Goal: Task Accomplishment & Management: Manage account settings

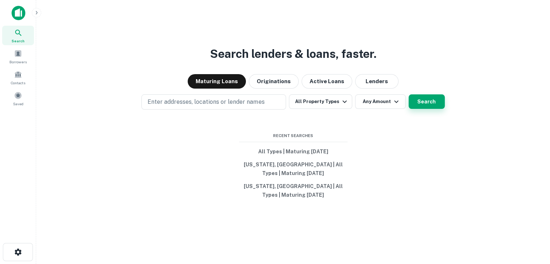
click at [427, 98] on button "Search" at bounding box center [427, 101] width 36 height 14
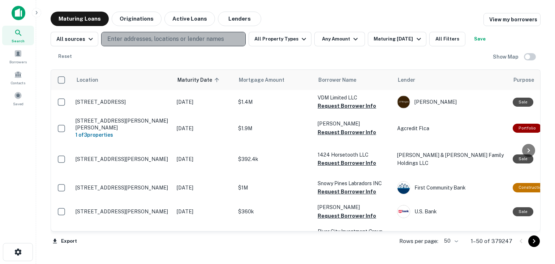
click at [127, 35] on p "Enter addresses, locations or lender names" at bounding box center [165, 39] width 117 height 9
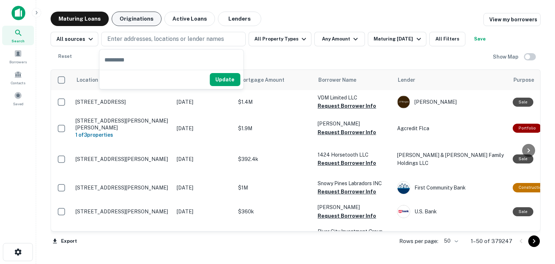
click at [143, 17] on button "Originations" at bounding box center [137, 19] width 50 height 14
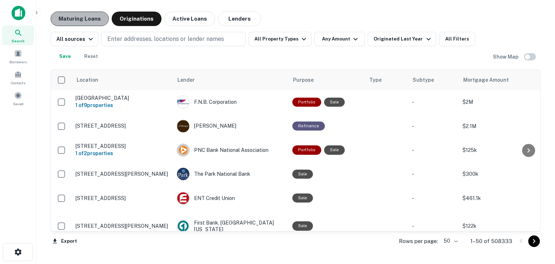
click at [78, 16] on button "Maturing Loans" at bounding box center [80, 19] width 58 height 14
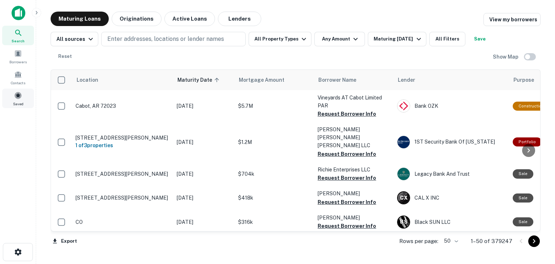
click at [16, 96] on span at bounding box center [18, 95] width 8 height 8
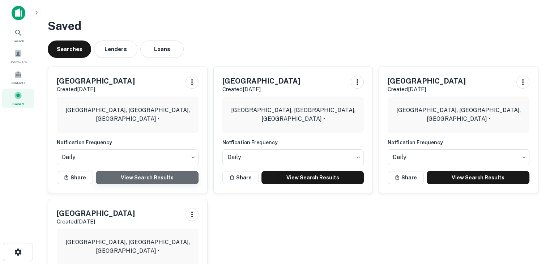
click at [132, 179] on link "View Search Results" at bounding box center [147, 177] width 103 height 13
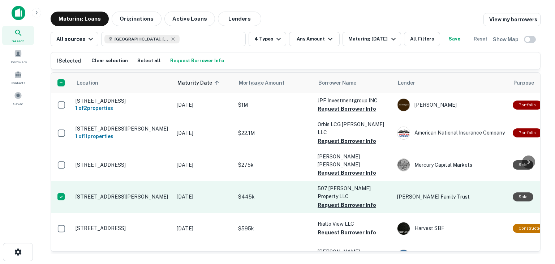
click at [119, 193] on p "[STREET_ADDRESS][PERSON_NAME]" at bounding box center [123, 196] width 94 height 7
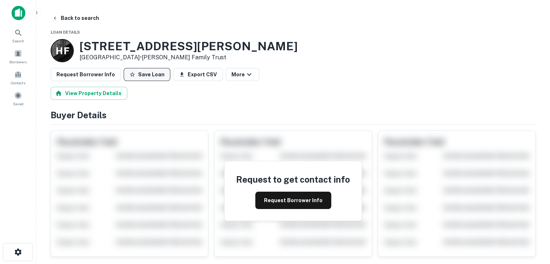
click at [144, 74] on button "Save Loan" at bounding box center [147, 74] width 47 height 13
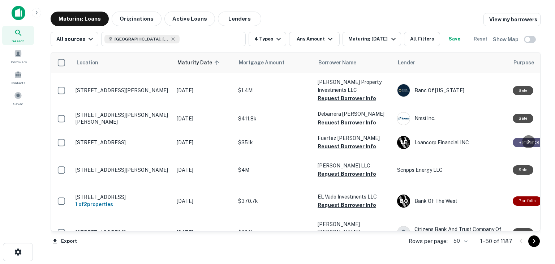
scroll to position [759, 0]
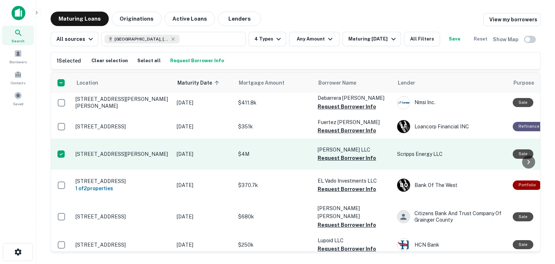
click at [106, 157] on p "[STREET_ADDRESS][PERSON_NAME]" at bounding box center [123, 154] width 94 height 7
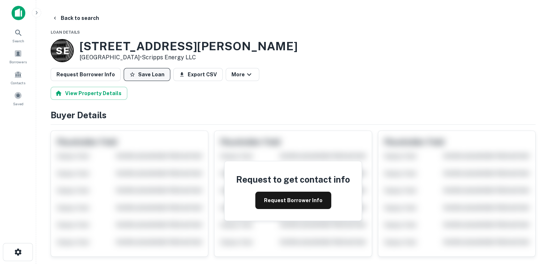
click at [142, 71] on button "Save Loan" at bounding box center [147, 74] width 47 height 13
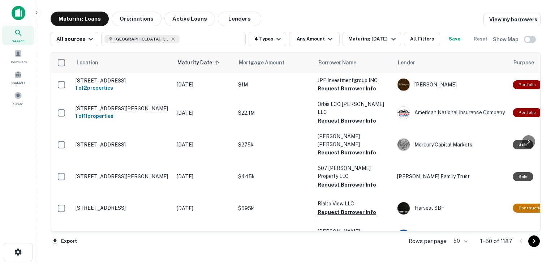
scroll to position [72, 0]
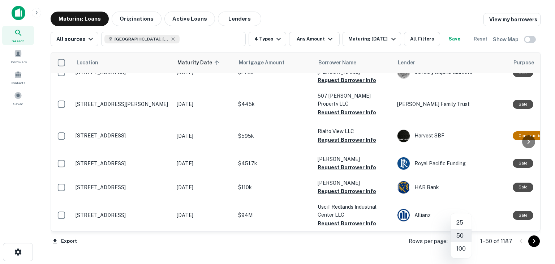
click at [468, 240] on body "Search Borrowers Contacts Saved Maturing Loans Originations Active Loans Lender…" at bounding box center [277, 132] width 555 height 264
click at [461, 246] on li "100" at bounding box center [461, 248] width 21 height 13
type input "***"
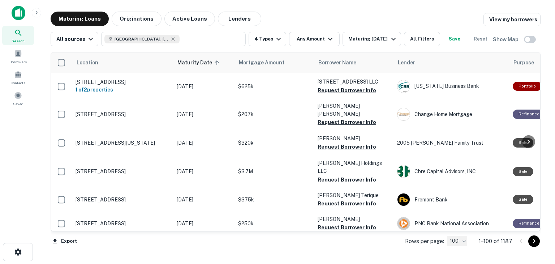
scroll to position [1085, 0]
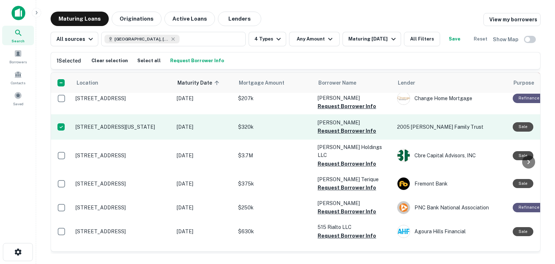
click at [120, 130] on p "[STREET_ADDRESS][US_STATE]" at bounding box center [123, 127] width 94 height 7
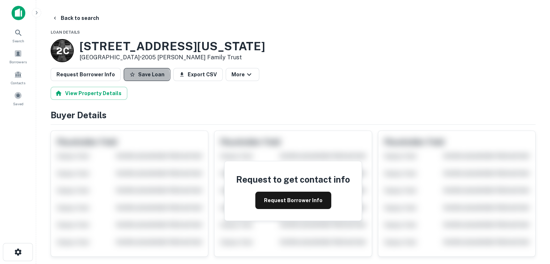
click at [137, 75] on button "Save Loan" at bounding box center [147, 74] width 47 height 13
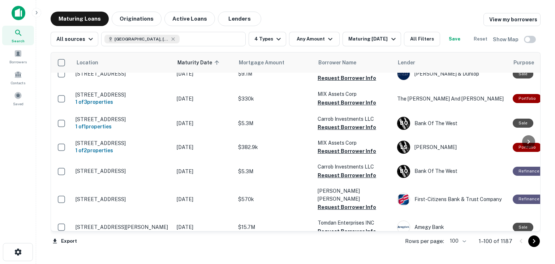
scroll to position [1591, 0]
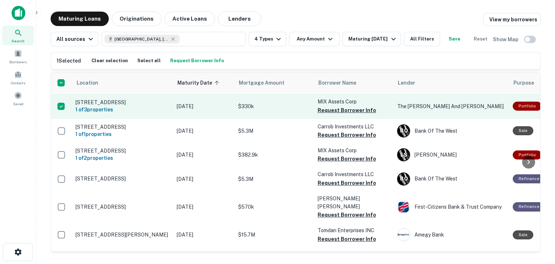
click at [118, 119] on td "[STREET_ADDRESS] 1 of 3 properties" at bounding box center [122, 106] width 101 height 25
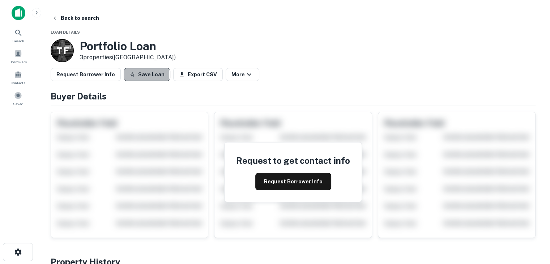
click at [140, 74] on button "Save Loan" at bounding box center [147, 74] width 47 height 13
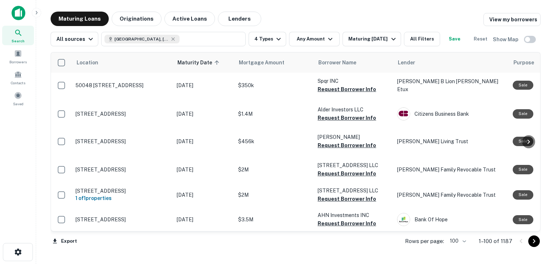
scroll to position [2532, 0]
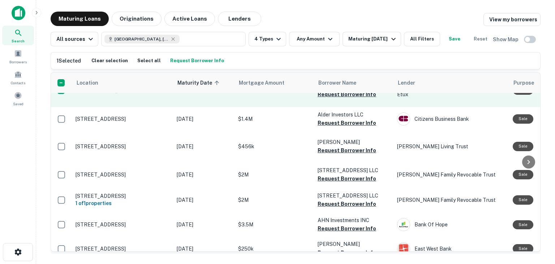
click at [132, 94] on p "50048 [STREET_ADDRESS]" at bounding box center [123, 90] width 94 height 7
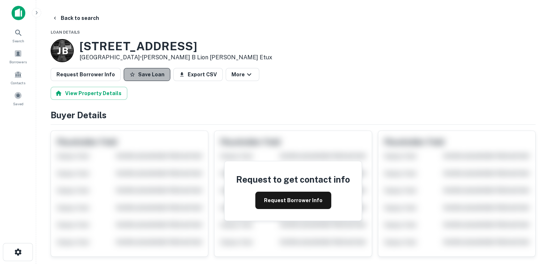
click at [144, 74] on button "Save Loan" at bounding box center [147, 74] width 47 height 13
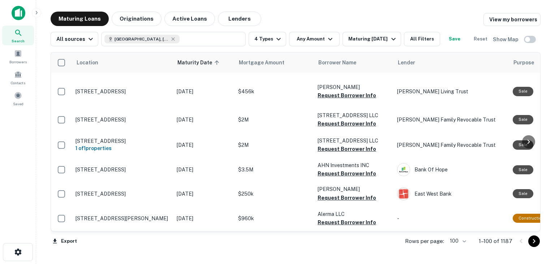
scroll to position [2640, 0]
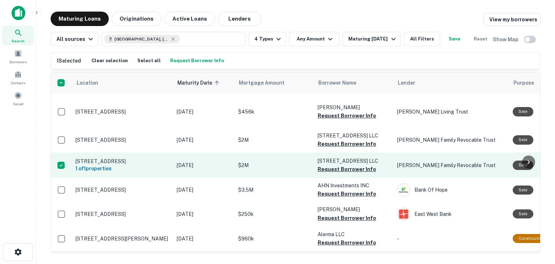
click at [122, 165] on p "[STREET_ADDRESS]" at bounding box center [123, 161] width 94 height 7
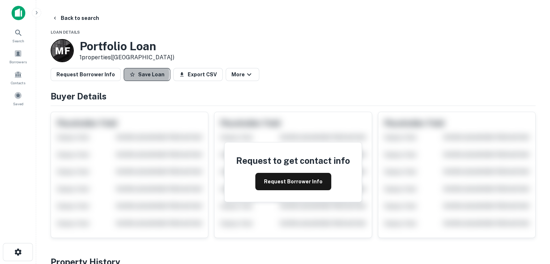
click at [135, 74] on button "Save Loan" at bounding box center [147, 74] width 47 height 13
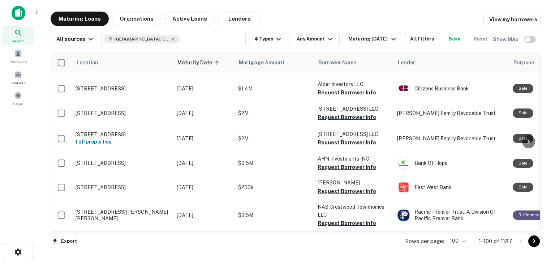
scroll to position [2690, 0]
click at [535, 243] on icon "Go to next page" at bounding box center [534, 241] width 9 height 9
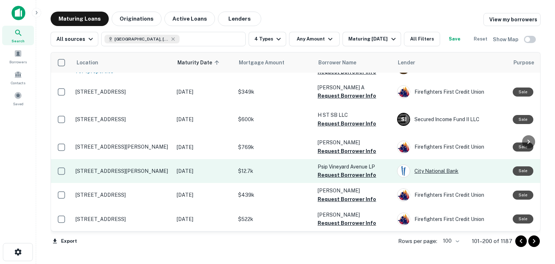
scroll to position [2706, 0]
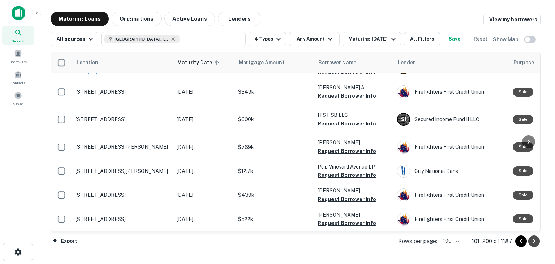
click at [534, 244] on icon "Go to next page" at bounding box center [534, 241] width 9 height 9
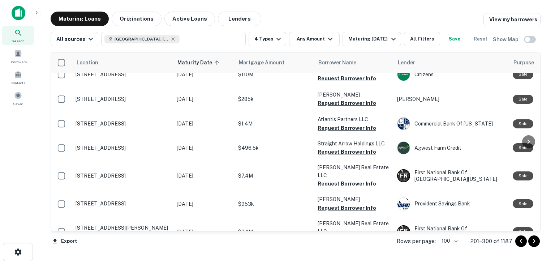
scroll to position [217, 0]
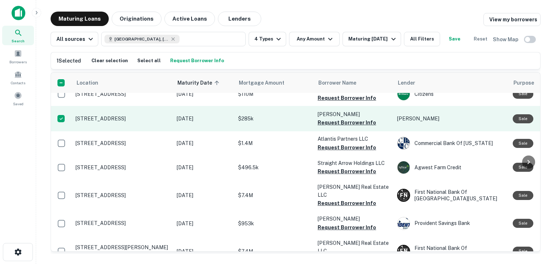
click at [96, 122] on p "[STREET_ADDRESS]" at bounding box center [123, 118] width 94 height 7
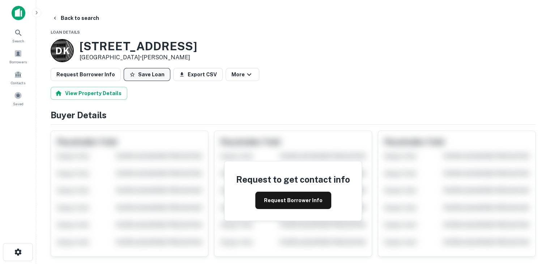
click at [148, 77] on button "Save Loan" at bounding box center [147, 74] width 47 height 13
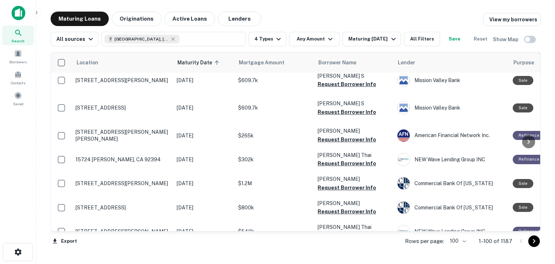
scroll to position [289, 0]
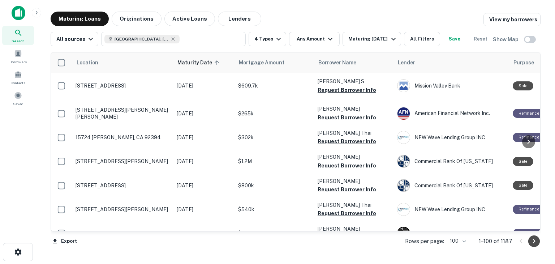
click at [534, 242] on icon "Go to next page" at bounding box center [534, 241] width 3 height 4
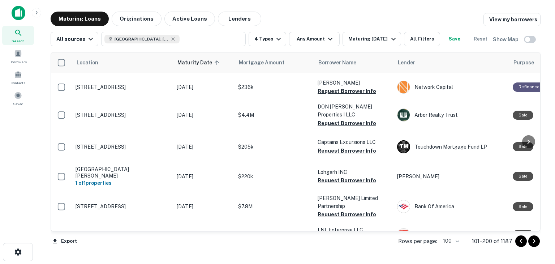
scroll to position [904, 0]
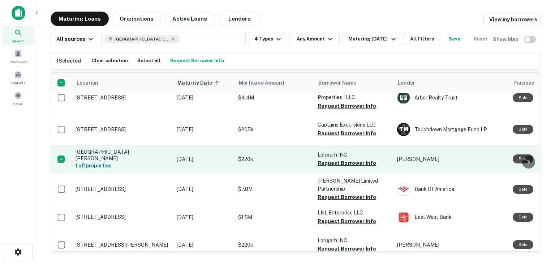
click at [104, 162] on p "[GEOGRAPHIC_DATA][PERSON_NAME]" at bounding box center [123, 155] width 94 height 13
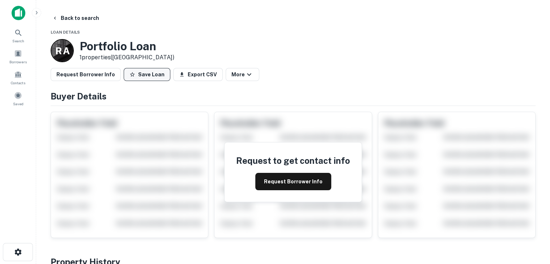
click at [139, 74] on button "Save Loan" at bounding box center [147, 74] width 47 height 13
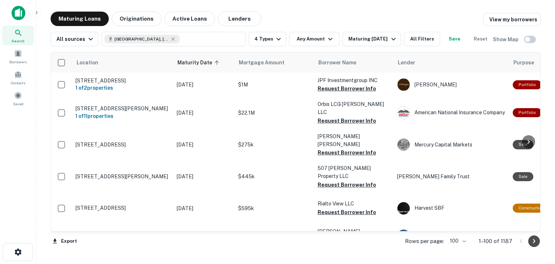
click at [534, 243] on icon "Go to next page" at bounding box center [534, 241] width 9 height 9
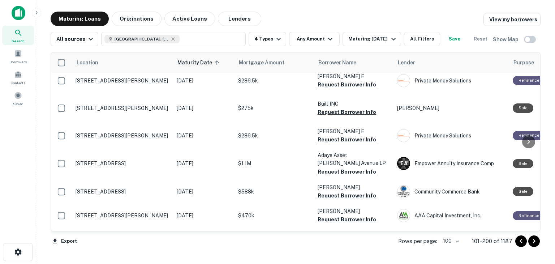
scroll to position [1953, 0]
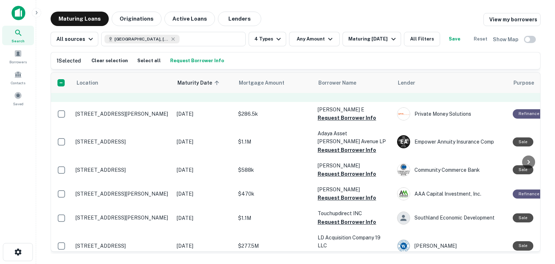
click at [105, 90] on p "[STREET_ADDRESS][PERSON_NAME]" at bounding box center [123, 86] width 94 height 7
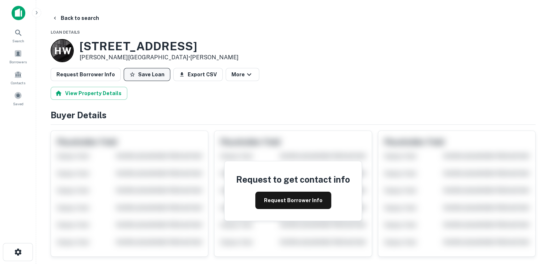
click at [153, 74] on button "Save Loan" at bounding box center [147, 74] width 47 height 13
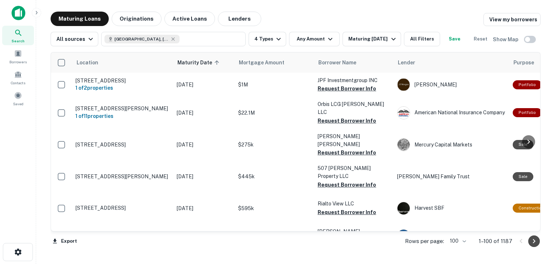
click at [532, 242] on icon "Go to next page" at bounding box center [534, 241] width 9 height 9
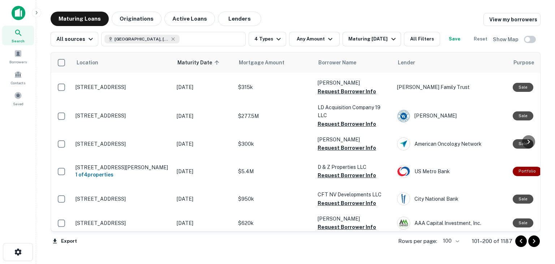
scroll to position [2117, 0]
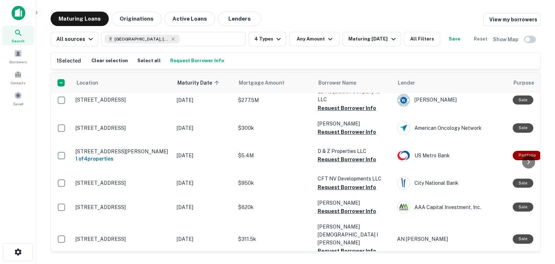
click at [113, 74] on p "[STREET_ADDRESS]" at bounding box center [123, 71] width 94 height 7
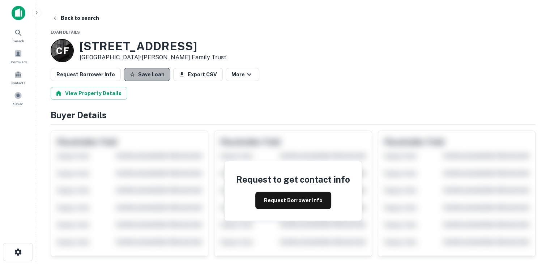
click at [152, 76] on button "Save Loan" at bounding box center [147, 74] width 47 height 13
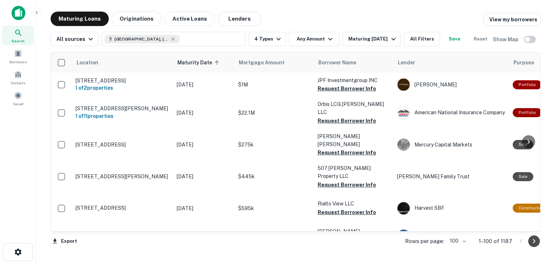
click at [537, 242] on icon "Go to next page" at bounding box center [534, 241] width 9 height 9
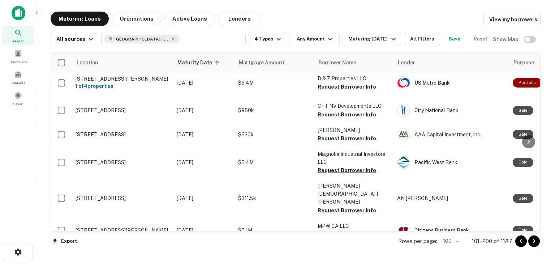
scroll to position [2206, 0]
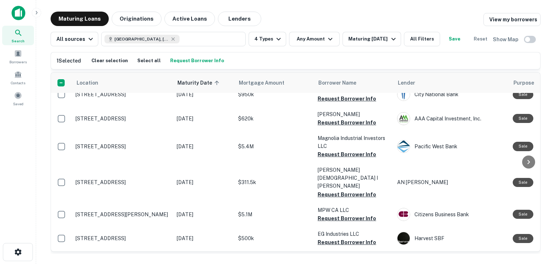
click at [100, 18] on p "[STREET_ADDRESS]" at bounding box center [123, 15] width 94 height 7
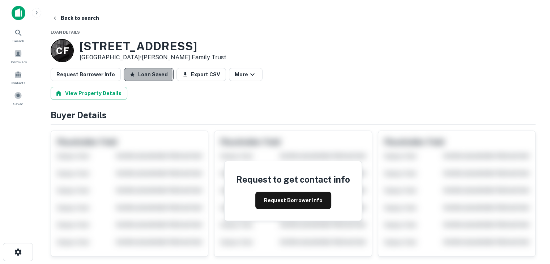
click at [141, 74] on button "Loan Saved" at bounding box center [149, 74] width 50 height 13
click at [141, 74] on button "Save Loan" at bounding box center [147, 74] width 47 height 13
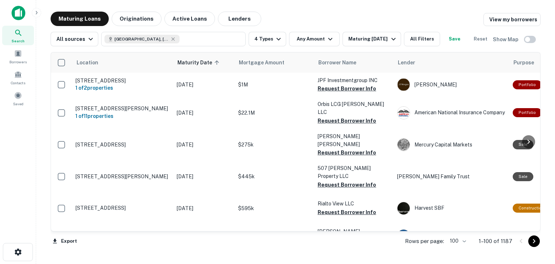
click at [535, 242] on icon "Go to next page" at bounding box center [534, 241] width 9 height 9
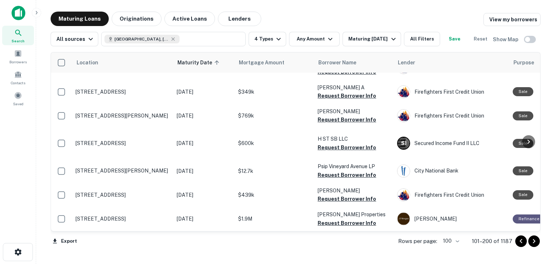
scroll to position [2683, 0]
click at [535, 242] on icon "Go to next page" at bounding box center [534, 241] width 9 height 9
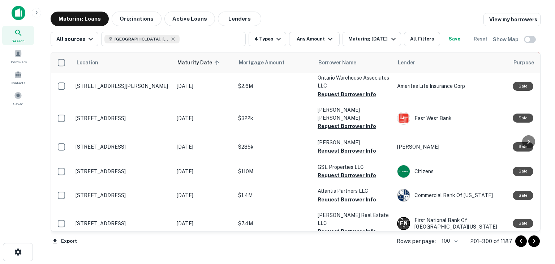
scroll to position [181, 0]
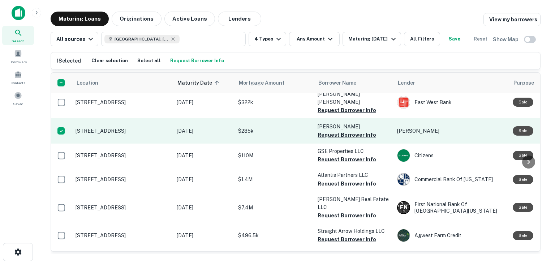
click at [101, 134] on p "[STREET_ADDRESS]" at bounding box center [123, 131] width 94 height 7
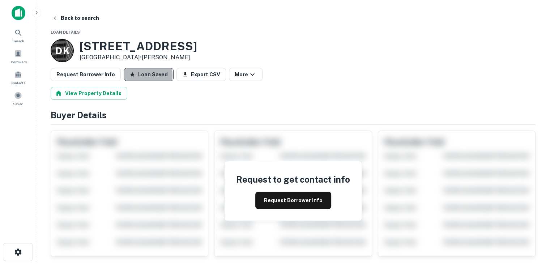
click at [142, 76] on button "Loan Saved" at bounding box center [149, 74] width 50 height 13
click at [142, 76] on button "Save Loan" at bounding box center [147, 74] width 47 height 13
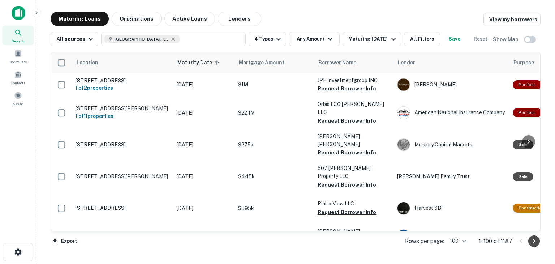
click at [535, 241] on icon "Go to next page" at bounding box center [534, 241] width 3 height 4
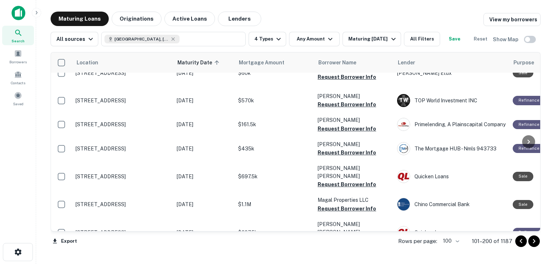
scroll to position [1395, 0]
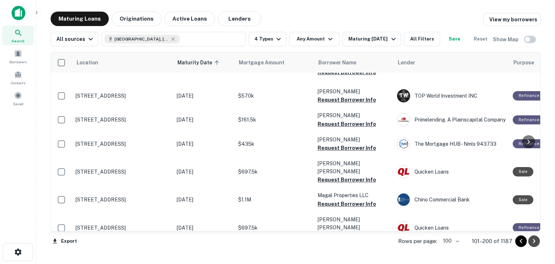
click at [534, 242] on icon "Go to next page" at bounding box center [534, 241] width 9 height 9
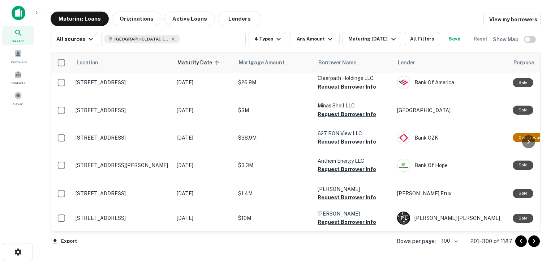
scroll to position [767, 0]
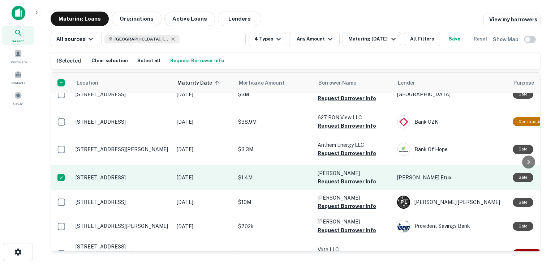
click at [95, 174] on p "[STREET_ADDRESS]" at bounding box center [123, 177] width 94 height 7
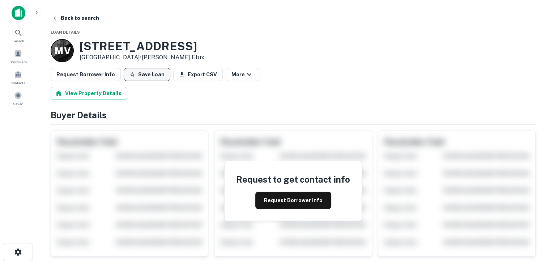
click at [140, 76] on button "Save Loan" at bounding box center [147, 74] width 47 height 13
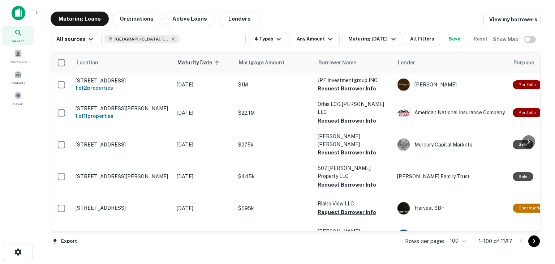
click at [536, 240] on icon "Go to next page" at bounding box center [534, 241] width 9 height 9
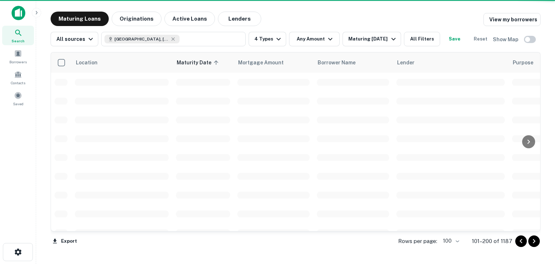
click at [536, 241] on icon "Go to next page" at bounding box center [534, 241] width 9 height 9
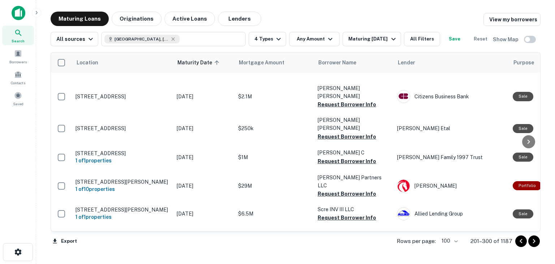
scroll to position [1055, 0]
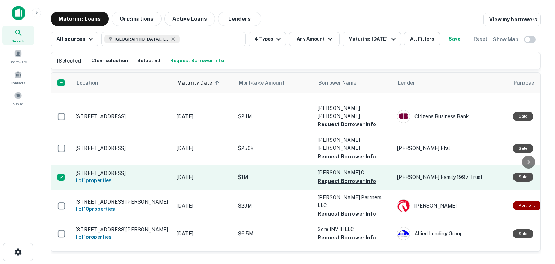
click at [98, 176] on p "[STREET_ADDRESS]" at bounding box center [123, 173] width 94 height 7
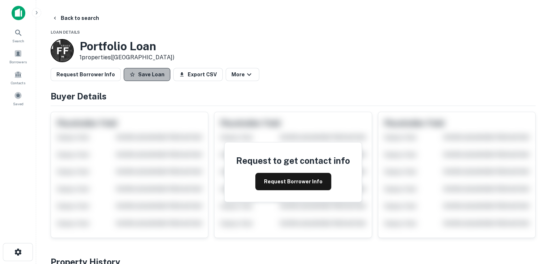
click at [142, 75] on button "Save Loan" at bounding box center [147, 74] width 47 height 13
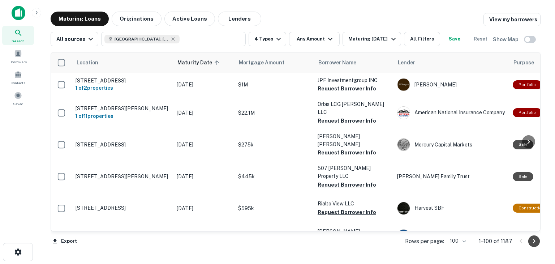
click at [535, 241] on icon "Go to next page" at bounding box center [534, 241] width 3 height 4
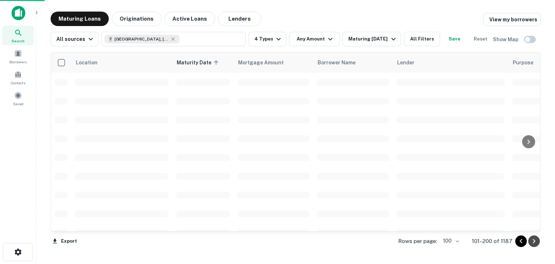
click at [535, 241] on icon "Go to next page" at bounding box center [534, 241] width 3 height 4
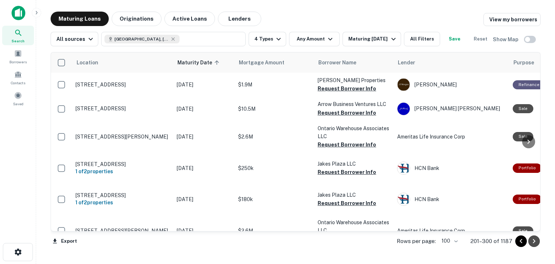
click at [535, 241] on icon "Go to next page" at bounding box center [534, 241] width 3 height 4
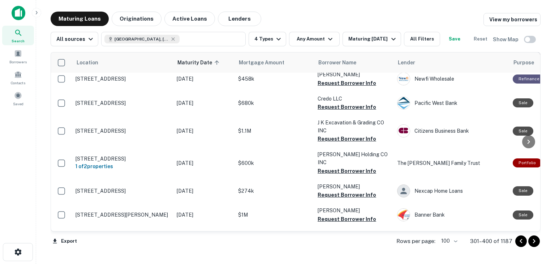
scroll to position [217, 0]
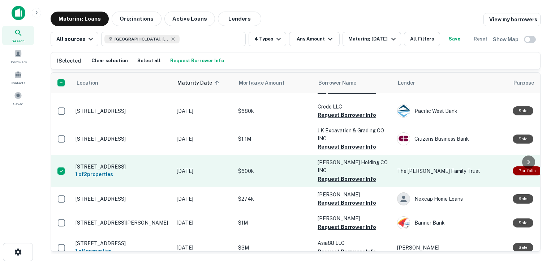
click at [102, 163] on p "[STREET_ADDRESS]" at bounding box center [123, 166] width 94 height 7
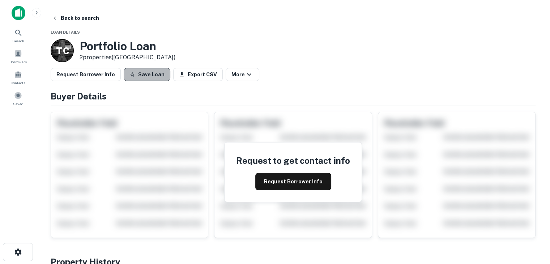
click at [154, 74] on button "Save Loan" at bounding box center [147, 74] width 47 height 13
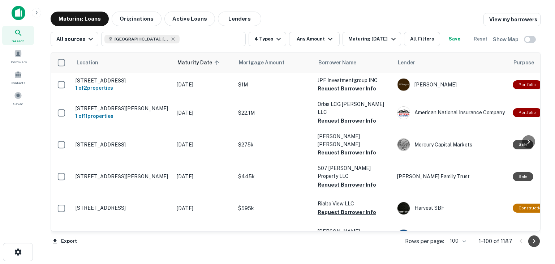
click at [535, 242] on icon "Go to next page" at bounding box center [534, 241] width 9 height 9
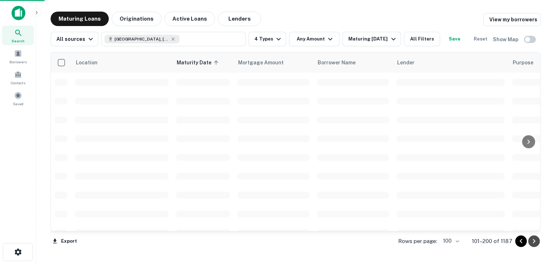
click at [535, 242] on icon "Go to next page" at bounding box center [534, 241] width 9 height 9
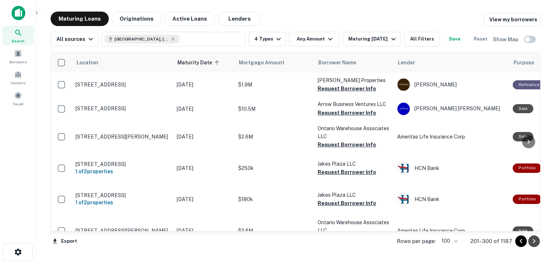
click at [535, 242] on icon "Go to next page" at bounding box center [534, 241] width 9 height 9
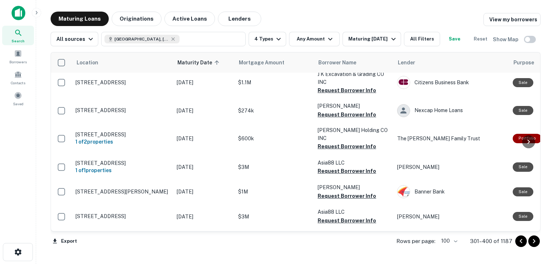
scroll to position [289, 0]
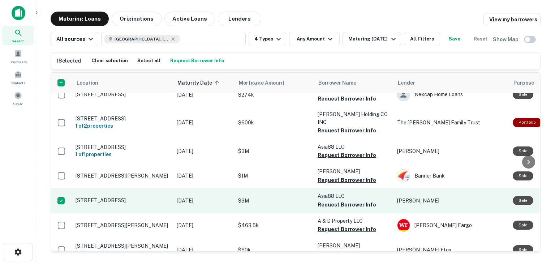
click at [126, 197] on p "[STREET_ADDRESS]" at bounding box center [123, 200] width 94 height 7
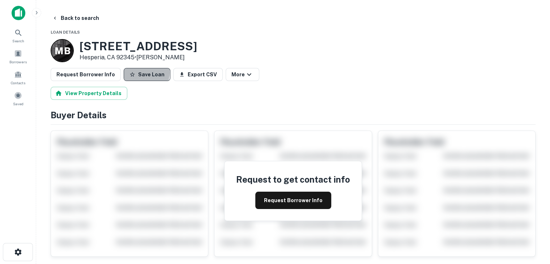
click at [135, 73] on button "Save Loan" at bounding box center [147, 74] width 47 height 13
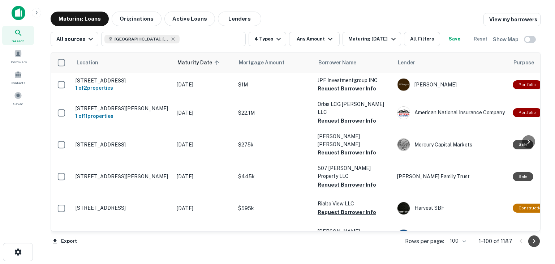
click at [534, 242] on icon "Go to next page" at bounding box center [534, 241] width 3 height 4
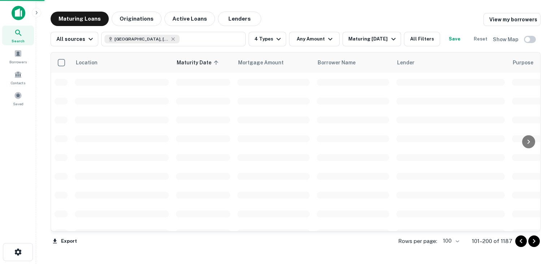
click at [534, 242] on icon "Go to next page" at bounding box center [534, 241] width 3 height 4
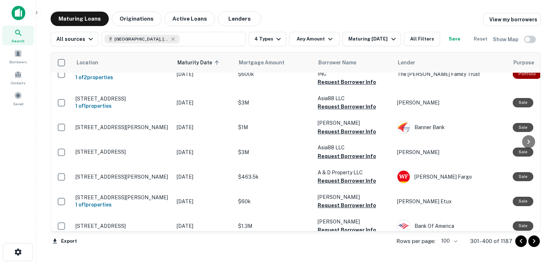
scroll to position [362, 0]
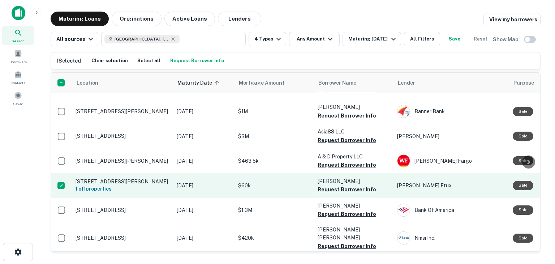
click at [109, 178] on p "[STREET_ADDRESS][PERSON_NAME]" at bounding box center [123, 181] width 94 height 7
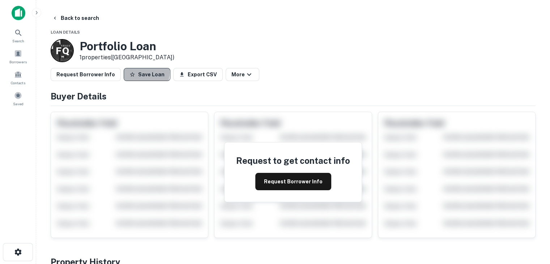
click at [135, 73] on button "Save Loan" at bounding box center [147, 74] width 47 height 13
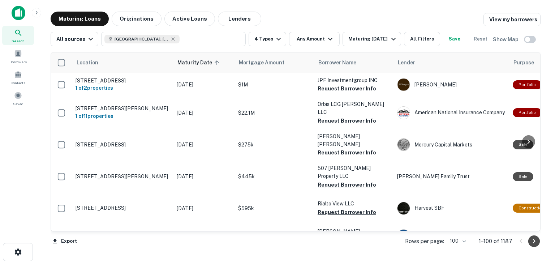
click at [532, 241] on icon "Go to next page" at bounding box center [534, 241] width 9 height 9
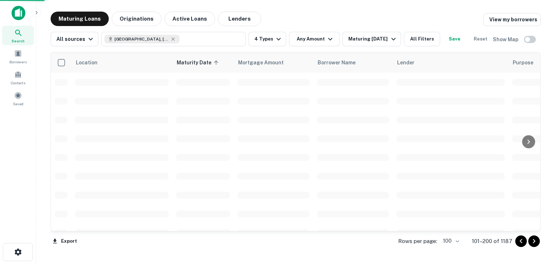
click at [532, 241] on icon "Go to next page" at bounding box center [534, 241] width 9 height 9
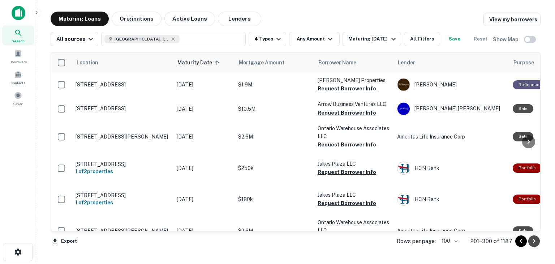
click at [532, 241] on icon "Go to next page" at bounding box center [534, 241] width 9 height 9
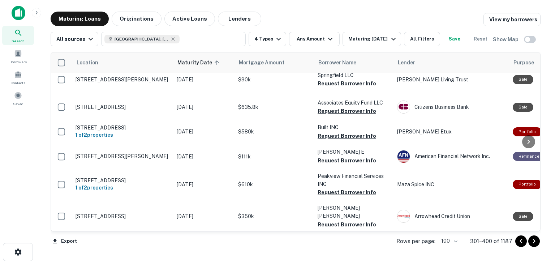
scroll to position [1347, 0]
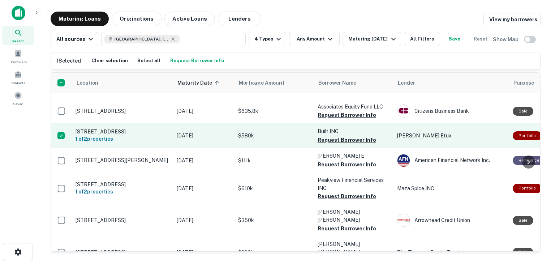
click at [96, 135] on p "[STREET_ADDRESS]" at bounding box center [123, 131] width 94 height 7
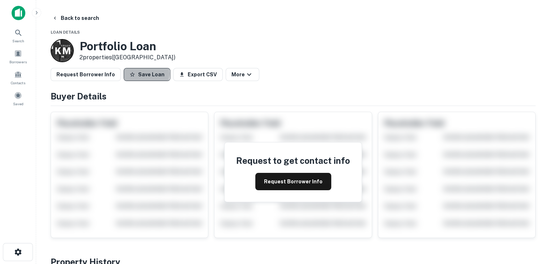
click at [141, 74] on button "Save Loan" at bounding box center [147, 74] width 47 height 13
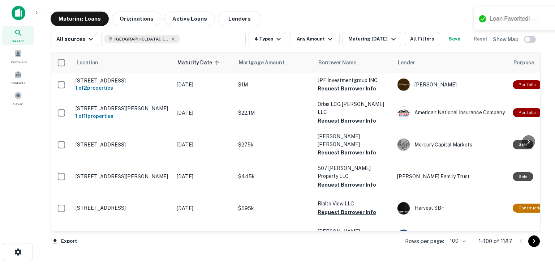
click at [534, 243] on icon "Go to next page" at bounding box center [534, 241] width 9 height 9
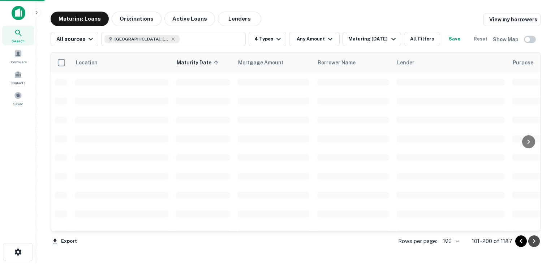
click at [534, 243] on icon "Go to next page" at bounding box center [534, 241] width 9 height 9
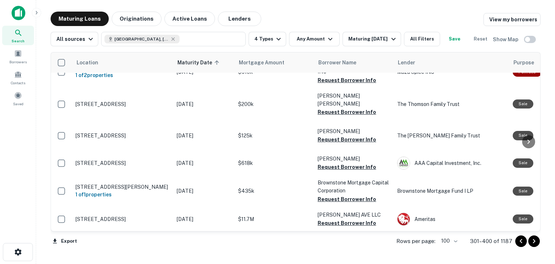
scroll to position [1519, 0]
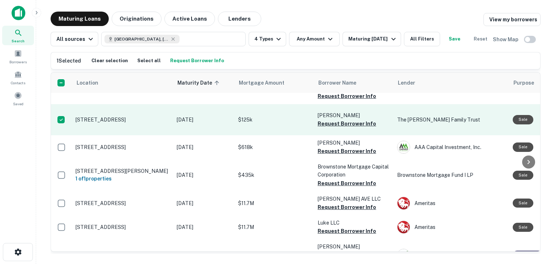
click at [101, 123] on p "[STREET_ADDRESS]" at bounding box center [123, 119] width 94 height 7
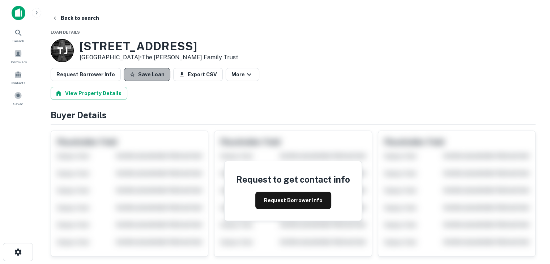
click at [145, 75] on button "Save Loan" at bounding box center [147, 74] width 47 height 13
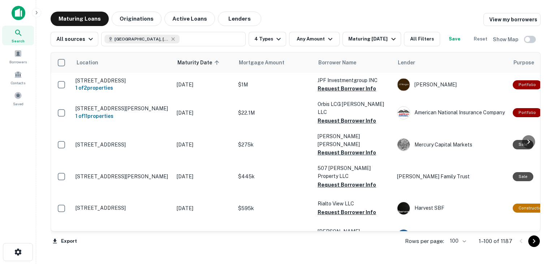
click at [537, 244] on icon "Go to next page" at bounding box center [534, 241] width 9 height 9
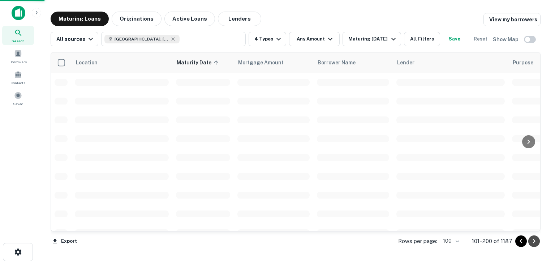
click at [537, 244] on icon "Go to next page" at bounding box center [534, 241] width 9 height 9
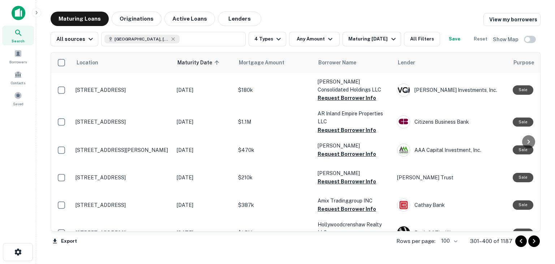
scroll to position [1735, 0]
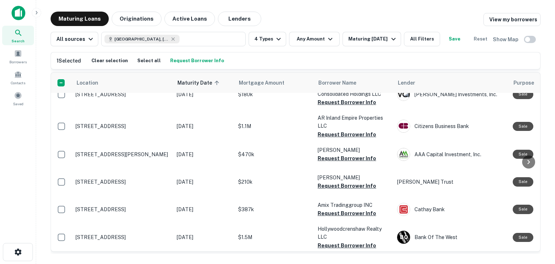
click at [115, 66] on p "[STREET_ADDRESS]" at bounding box center [123, 63] width 94 height 7
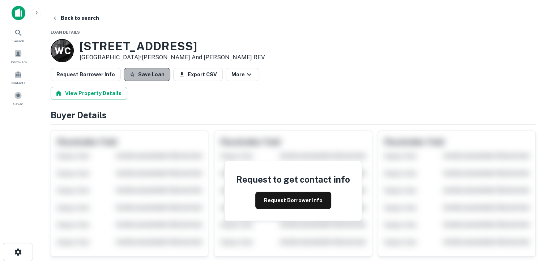
click at [143, 74] on button "Save Loan" at bounding box center [147, 74] width 47 height 13
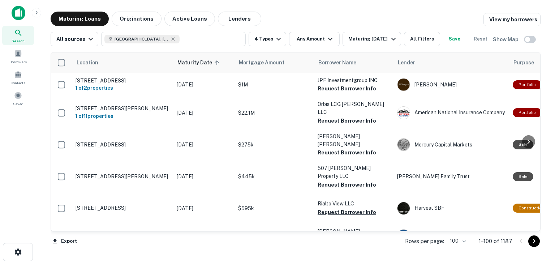
click at [534, 243] on icon "Go to next page" at bounding box center [534, 241] width 9 height 9
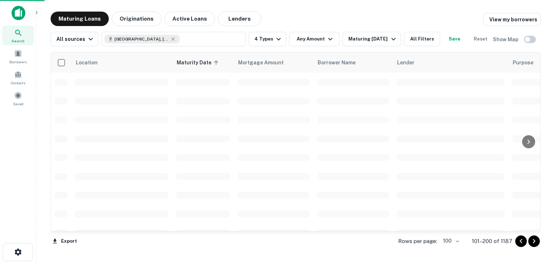
click at [534, 243] on icon "Go to next page" at bounding box center [534, 241] width 9 height 9
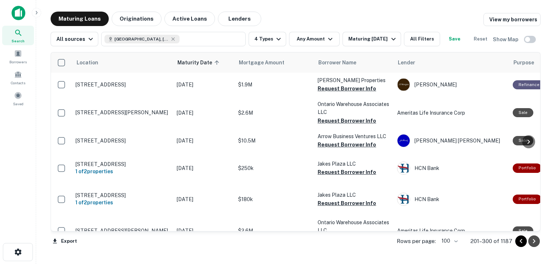
click at [534, 243] on icon "Go to next page" at bounding box center [534, 241] width 9 height 9
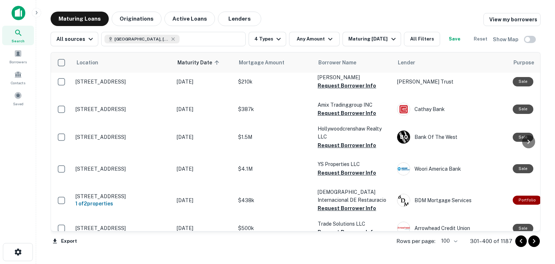
scroll to position [1872, 0]
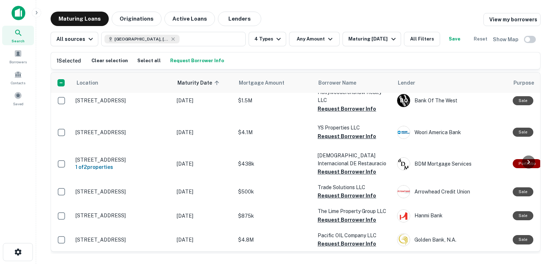
click at [96, 48] on p "[STREET_ADDRESS]" at bounding box center [123, 45] width 94 height 7
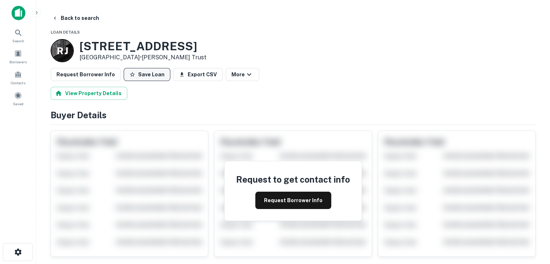
click at [145, 76] on button "Save Loan" at bounding box center [147, 74] width 47 height 13
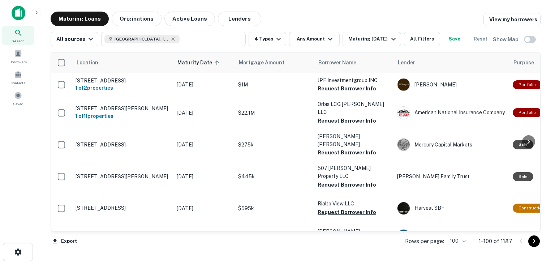
click at [535, 242] on icon "Go to next page" at bounding box center [534, 241] width 3 height 4
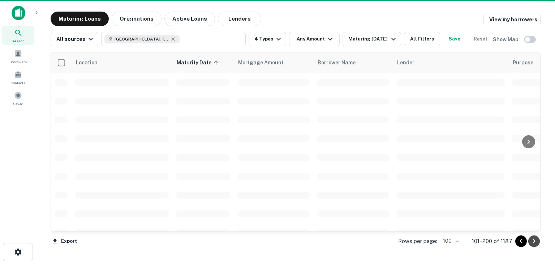
click at [534, 243] on icon "Go to next page" at bounding box center [534, 241] width 9 height 9
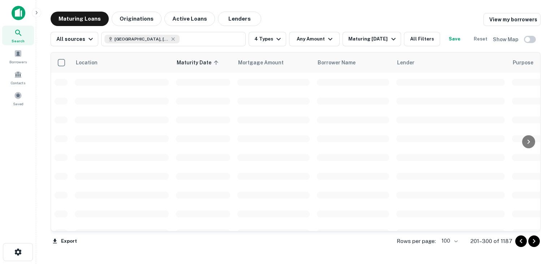
click at [534, 243] on icon "Go to next page" at bounding box center [534, 241] width 9 height 9
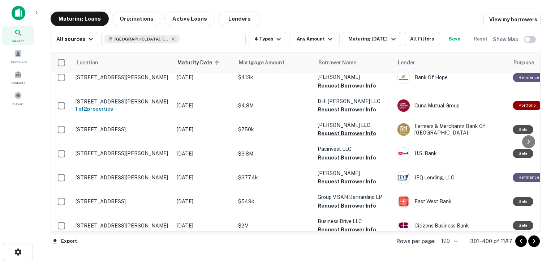
scroll to position [2159, 0]
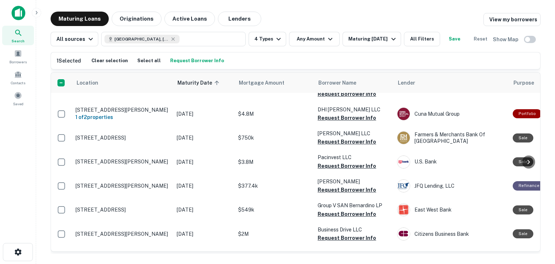
click at [108, 4] on p "[STREET_ADDRESS]" at bounding box center [123, 1] width 94 height 7
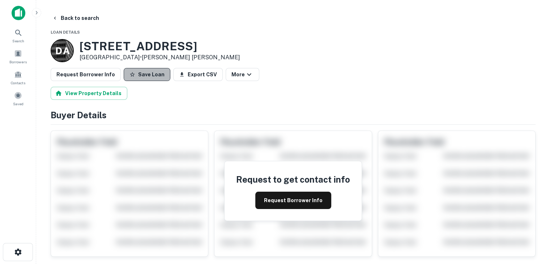
click at [145, 71] on button "Save Loan" at bounding box center [147, 74] width 47 height 13
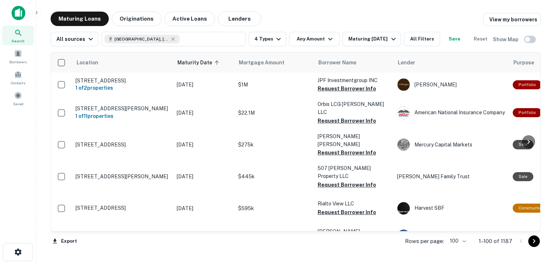
click at [532, 241] on icon "Go to next page" at bounding box center [534, 241] width 9 height 9
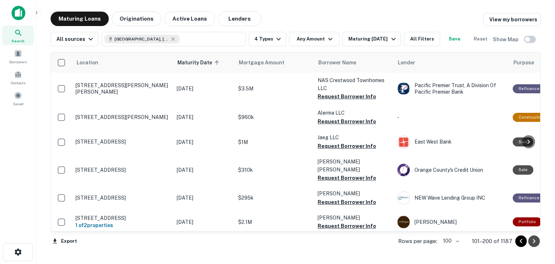
click at [533, 241] on icon "Go to next page" at bounding box center [534, 241] width 9 height 9
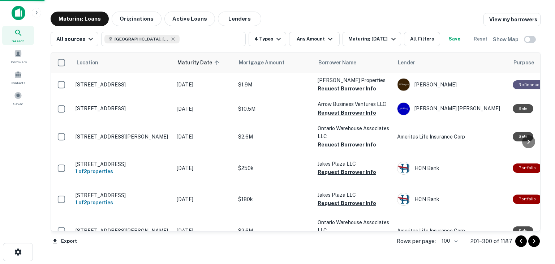
click at [533, 241] on icon "Go to next page" at bounding box center [534, 241] width 9 height 9
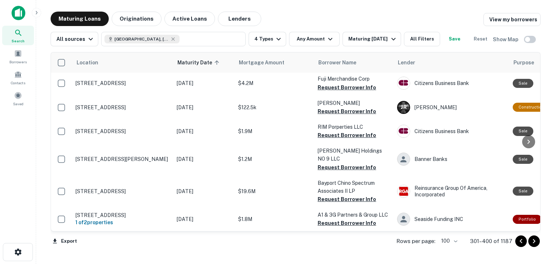
scroll to position [2605, 0]
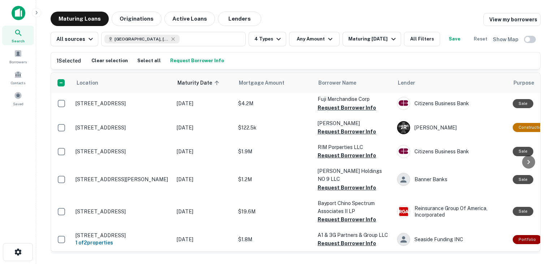
click at [104, 46] on p "[STREET_ADDRESS][PERSON_NAME]" at bounding box center [123, 43] width 94 height 7
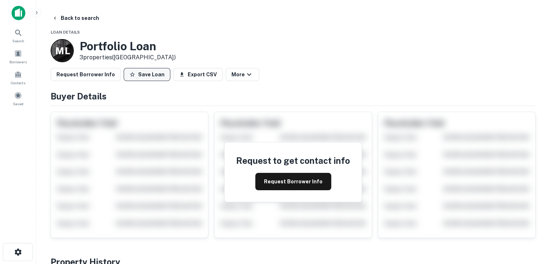
click at [151, 74] on button "Save Loan" at bounding box center [147, 74] width 47 height 13
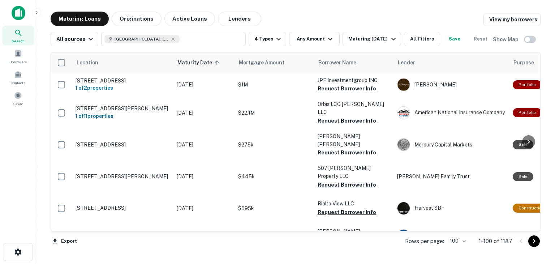
click at [532, 242] on icon "Go to next page" at bounding box center [534, 241] width 9 height 9
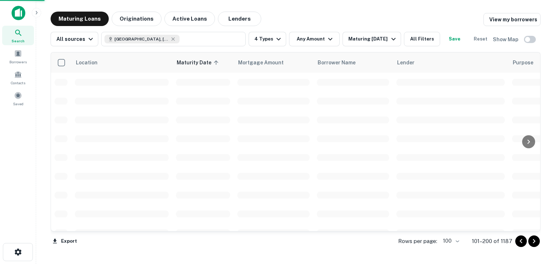
click at [532, 242] on icon "Go to next page" at bounding box center [534, 241] width 9 height 9
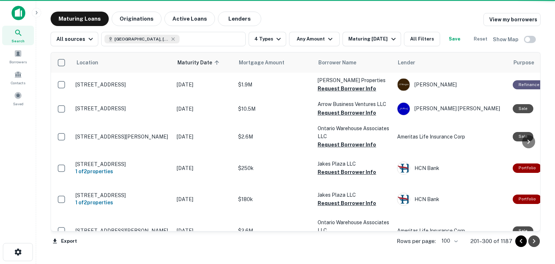
click at [532, 242] on icon "Go to next page" at bounding box center [534, 241] width 9 height 9
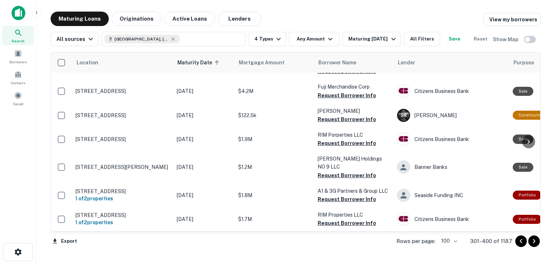
scroll to position [2667, 0]
click at [536, 243] on icon "Go to next page" at bounding box center [534, 241] width 9 height 9
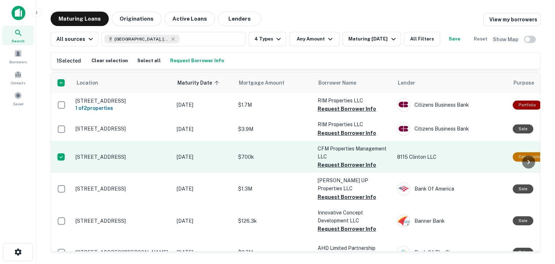
click at [130, 154] on p "2580 High Point Pkwy Barstow, CA 92311" at bounding box center [123, 157] width 94 height 7
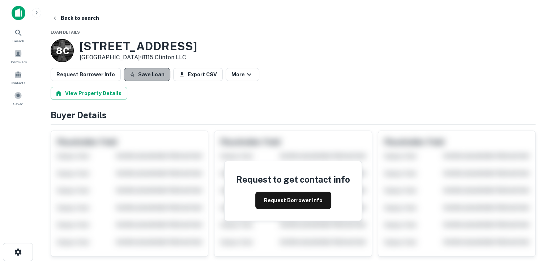
click at [146, 74] on button "Save Loan" at bounding box center [147, 74] width 47 height 13
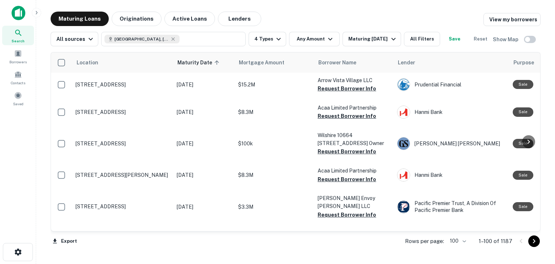
scroll to position [2683, 0]
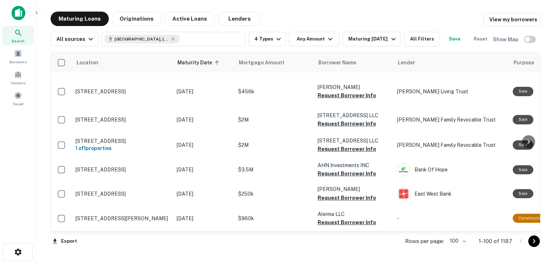
click at [537, 240] on icon "Go to next page" at bounding box center [534, 241] width 9 height 9
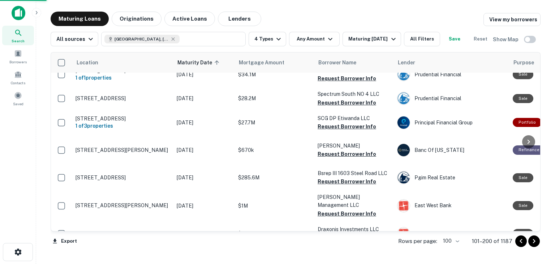
scroll to position [2683, 0]
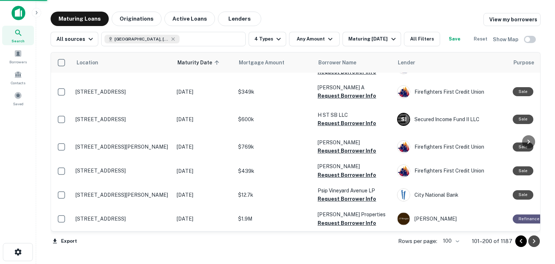
click at [537, 240] on icon "Go to next page" at bounding box center [534, 241] width 9 height 9
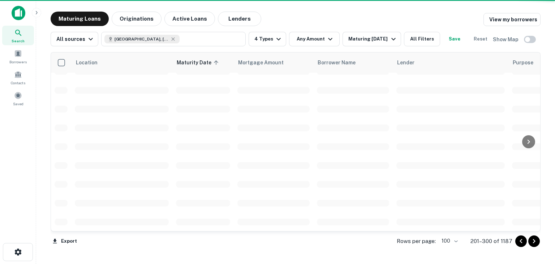
scroll to position [1727, 0]
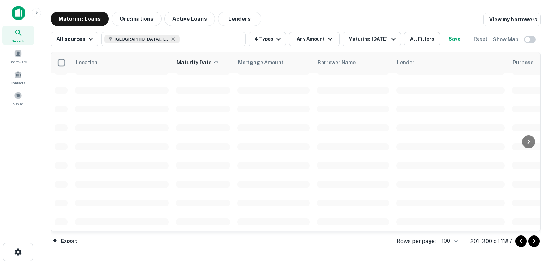
click at [537, 240] on icon "Go to next page" at bounding box center [534, 241] width 9 height 9
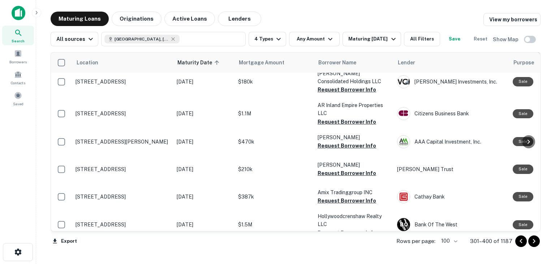
click at [537, 240] on icon "Go to next page" at bounding box center [534, 241] width 9 height 9
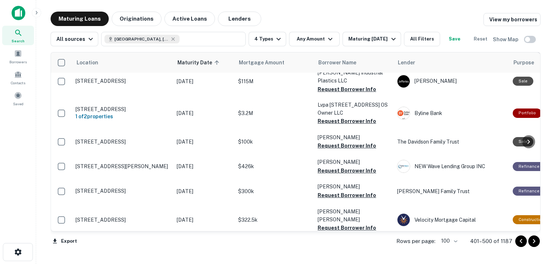
scroll to position [362, 0]
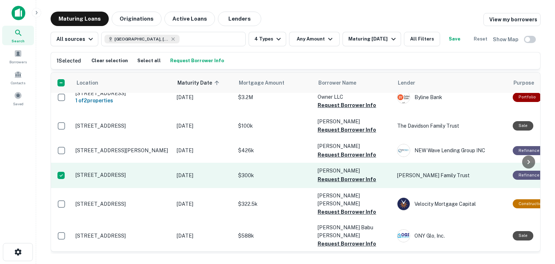
click at [104, 172] on p "618 A St Upland, CA 91786" at bounding box center [123, 175] width 94 height 7
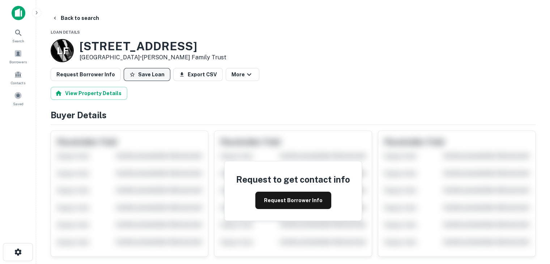
click at [139, 76] on button "Save Loan" at bounding box center [147, 74] width 47 height 13
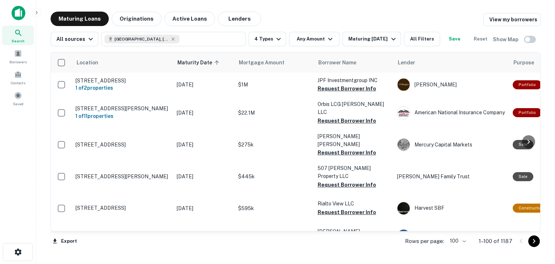
click at [534, 242] on icon "Go to next page" at bounding box center [534, 241] width 3 height 4
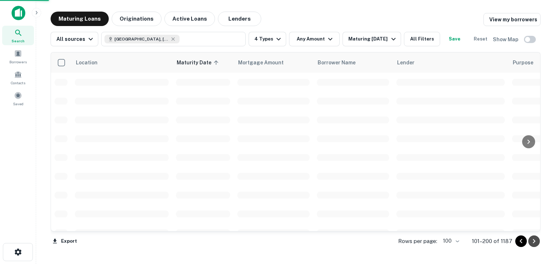
click at [534, 242] on icon "Go to next page" at bounding box center [534, 241] width 3 height 4
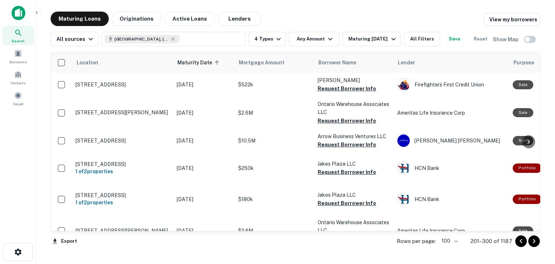
click at [534, 242] on icon "Go to next page" at bounding box center [534, 241] width 3 height 4
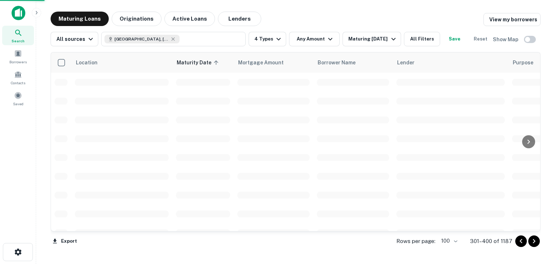
click at [534, 242] on icon "Go to next page" at bounding box center [534, 241] width 3 height 4
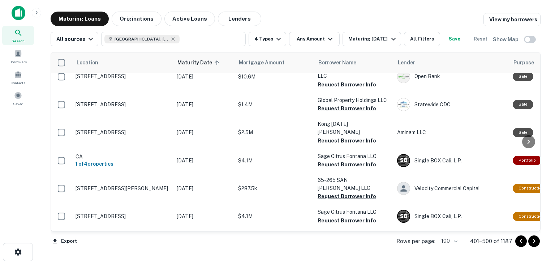
scroll to position [687, 0]
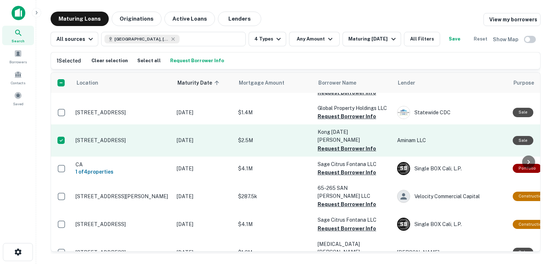
click at [100, 141] on p "1456 N Grove Ave Ontario, CA 91764" at bounding box center [123, 140] width 94 height 7
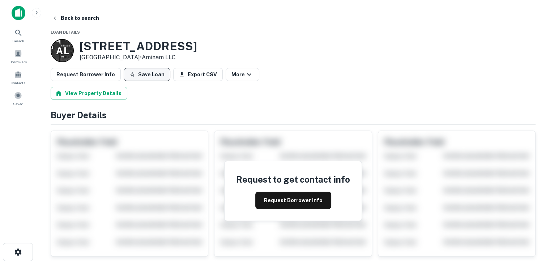
click at [152, 77] on button "Save Loan" at bounding box center [147, 74] width 47 height 13
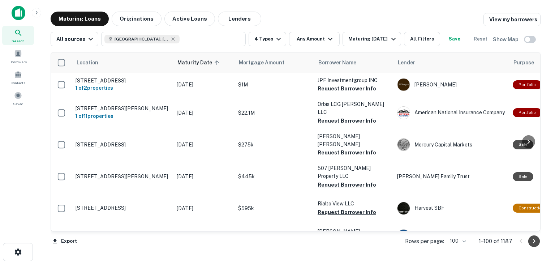
click at [535, 243] on icon "Go to next page" at bounding box center [534, 241] width 9 height 9
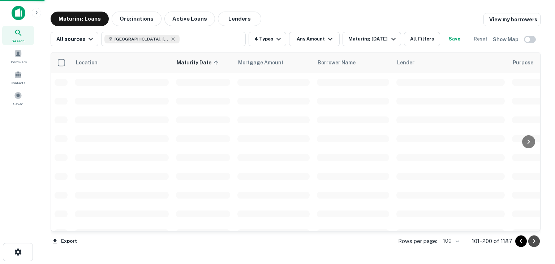
click at [535, 243] on icon "Go to next page" at bounding box center [534, 241] width 9 height 9
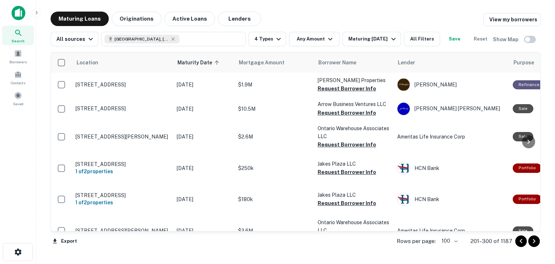
click at [535, 243] on icon "Go to next page" at bounding box center [534, 241] width 9 height 9
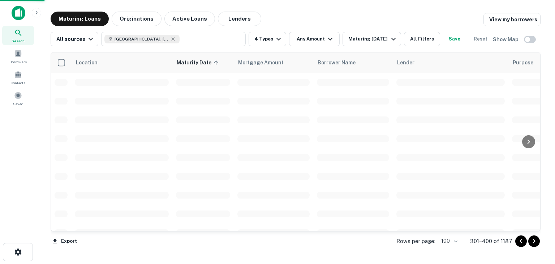
click at [535, 243] on icon "Go to next page" at bounding box center [534, 241] width 9 height 9
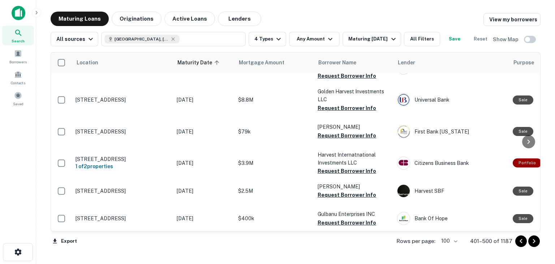
scroll to position [506, 0]
